Goal: Task Accomplishment & Management: Manage account settings

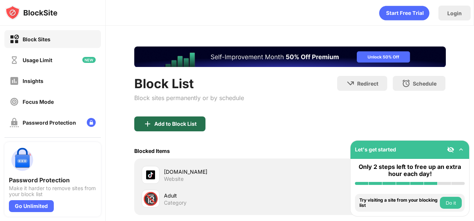
click at [177, 122] on div "Add to Block List" at bounding box center [175, 124] width 42 height 6
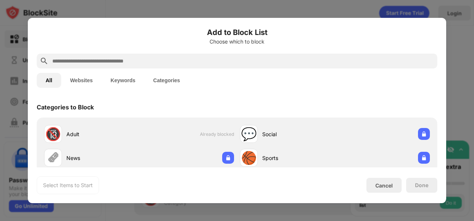
click at [44, 59] on img at bounding box center [44, 60] width 9 height 9
click at [50, 60] on div at bounding box center [237, 60] width 401 height 15
click at [57, 62] on input "text" at bounding box center [243, 60] width 383 height 9
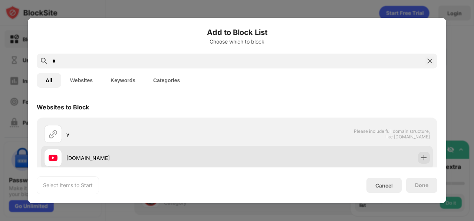
type input "*"
click at [71, 161] on div "[DOMAIN_NAME]" at bounding box center [151, 158] width 171 height 8
